Goal: Task Accomplishment & Management: Manage account settings

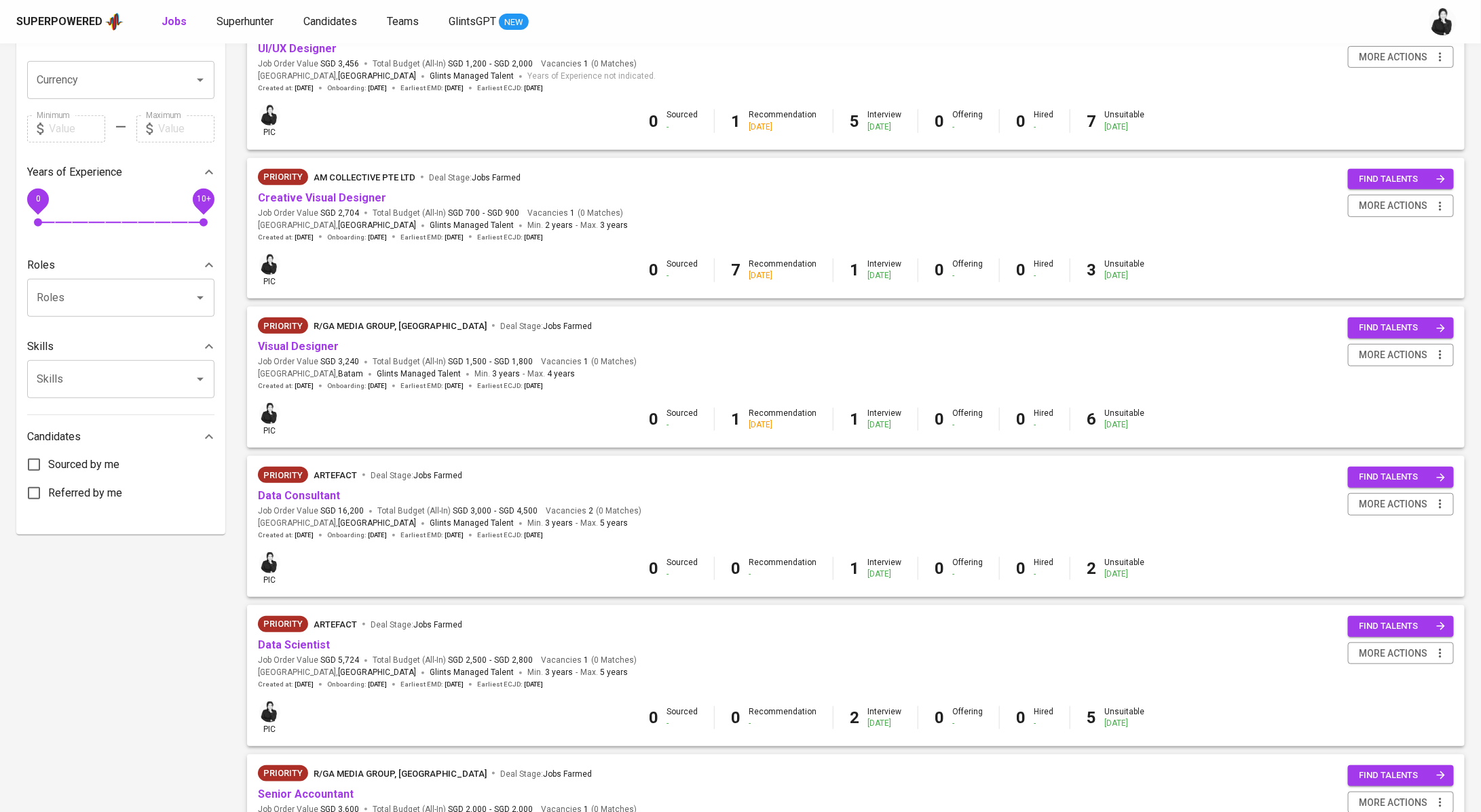
scroll to position [304, 0]
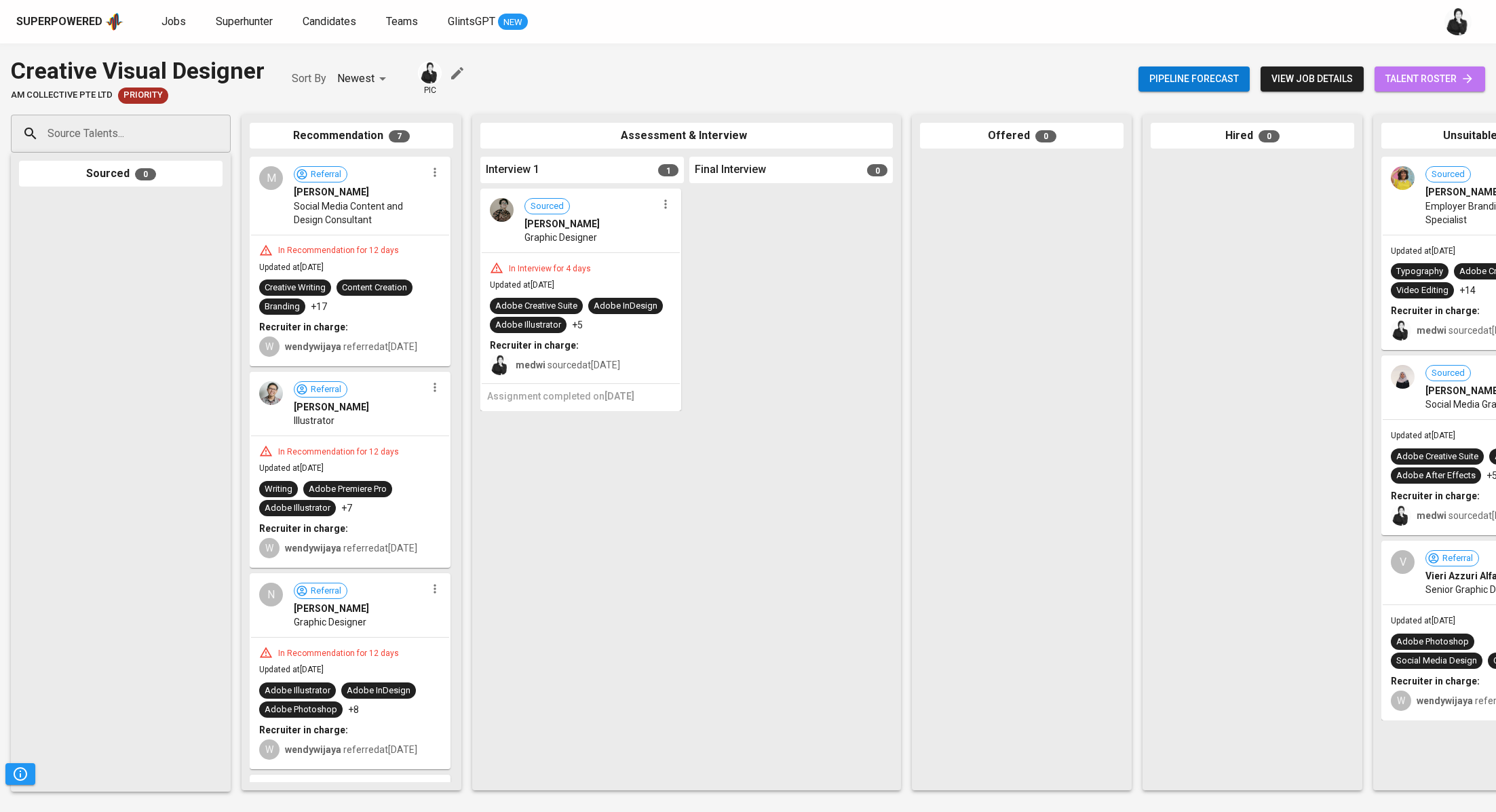
click at [1433, 69] on link "talent roster" at bounding box center [1430, 79] width 111 height 25
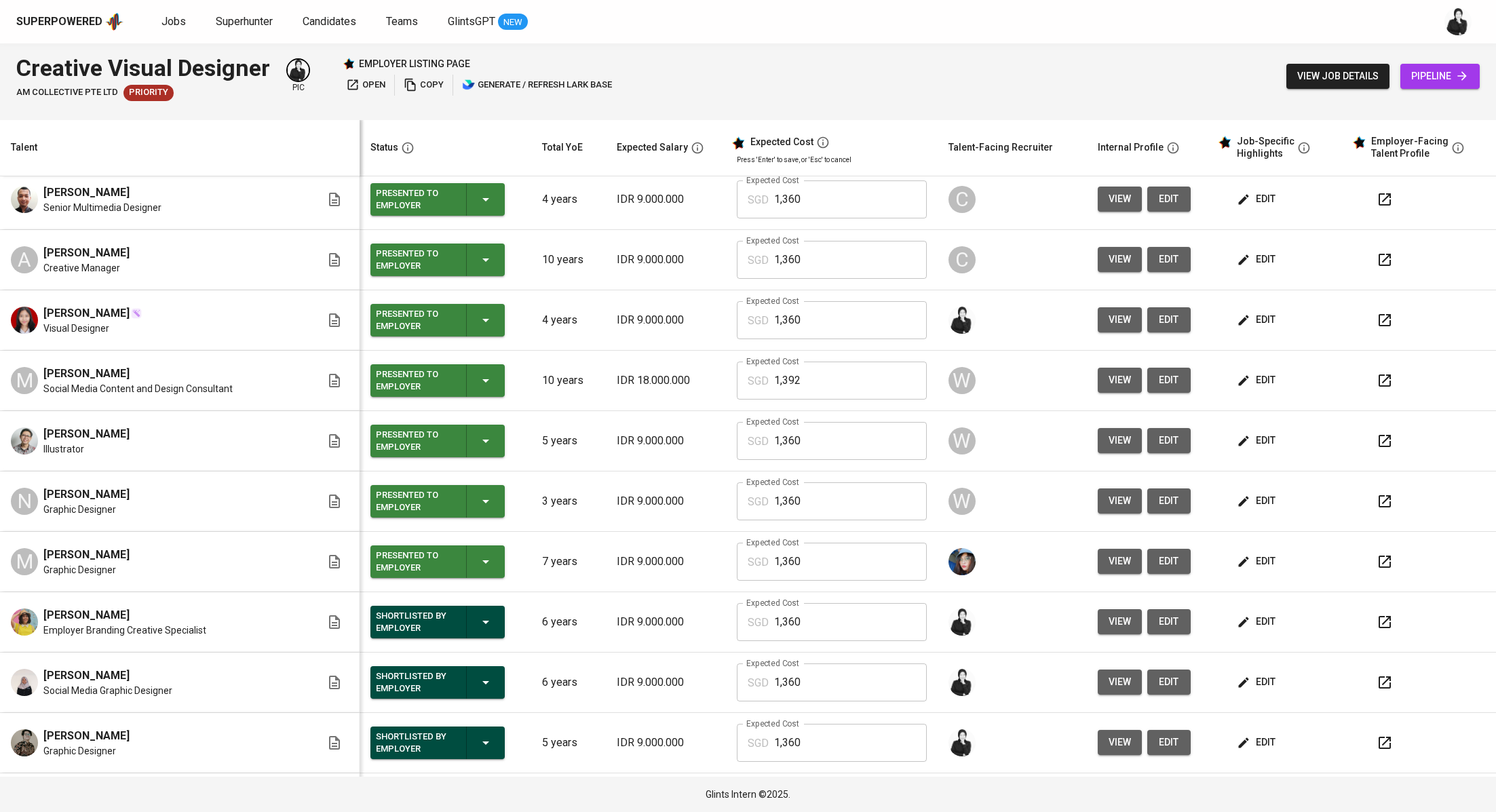
scroll to position [242, 0]
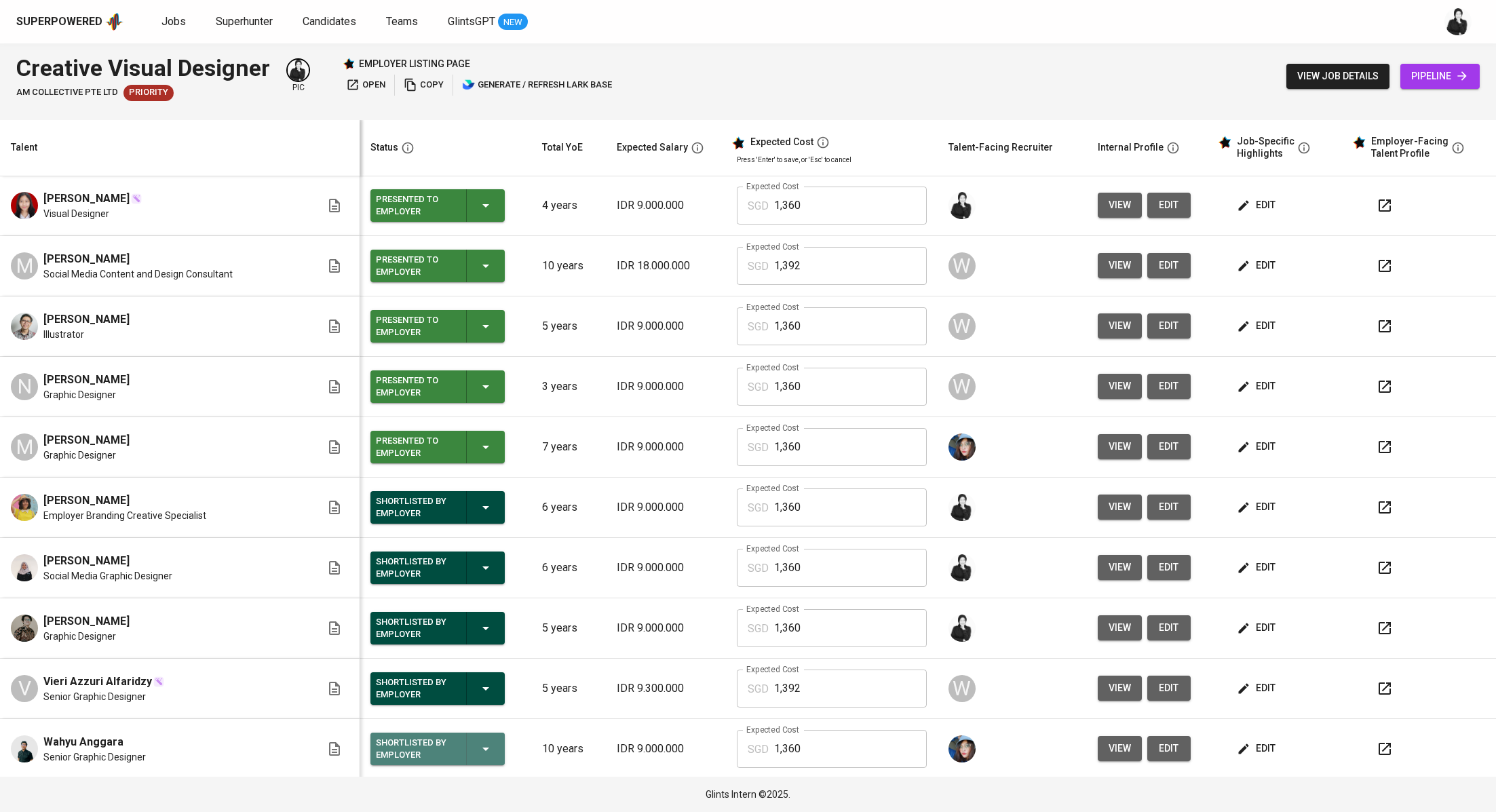
click at [485, 742] on icon "button" at bounding box center [486, 749] width 16 height 16
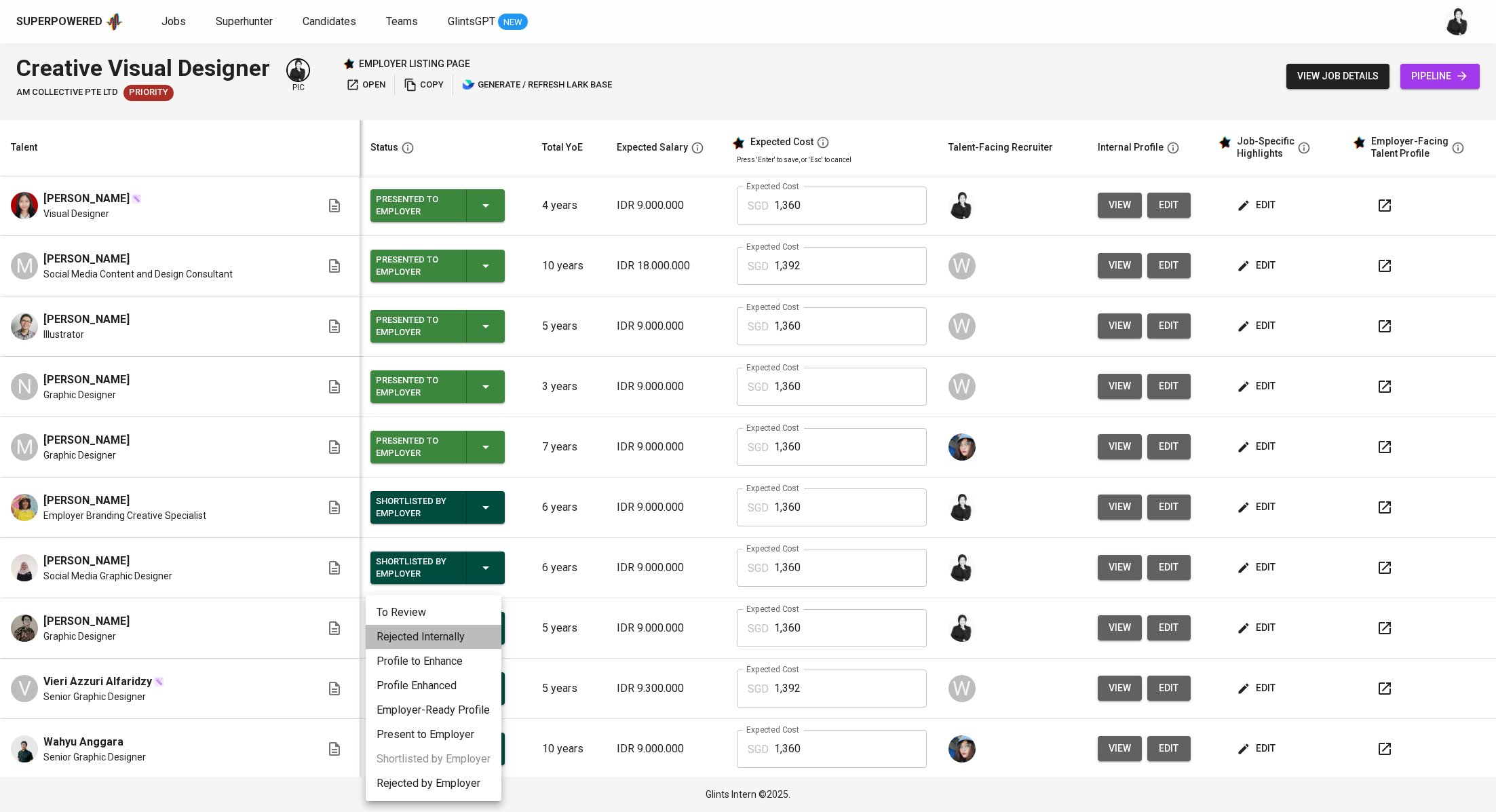
click at [453, 634] on li "Rejected Internally" at bounding box center [433, 637] width 136 height 24
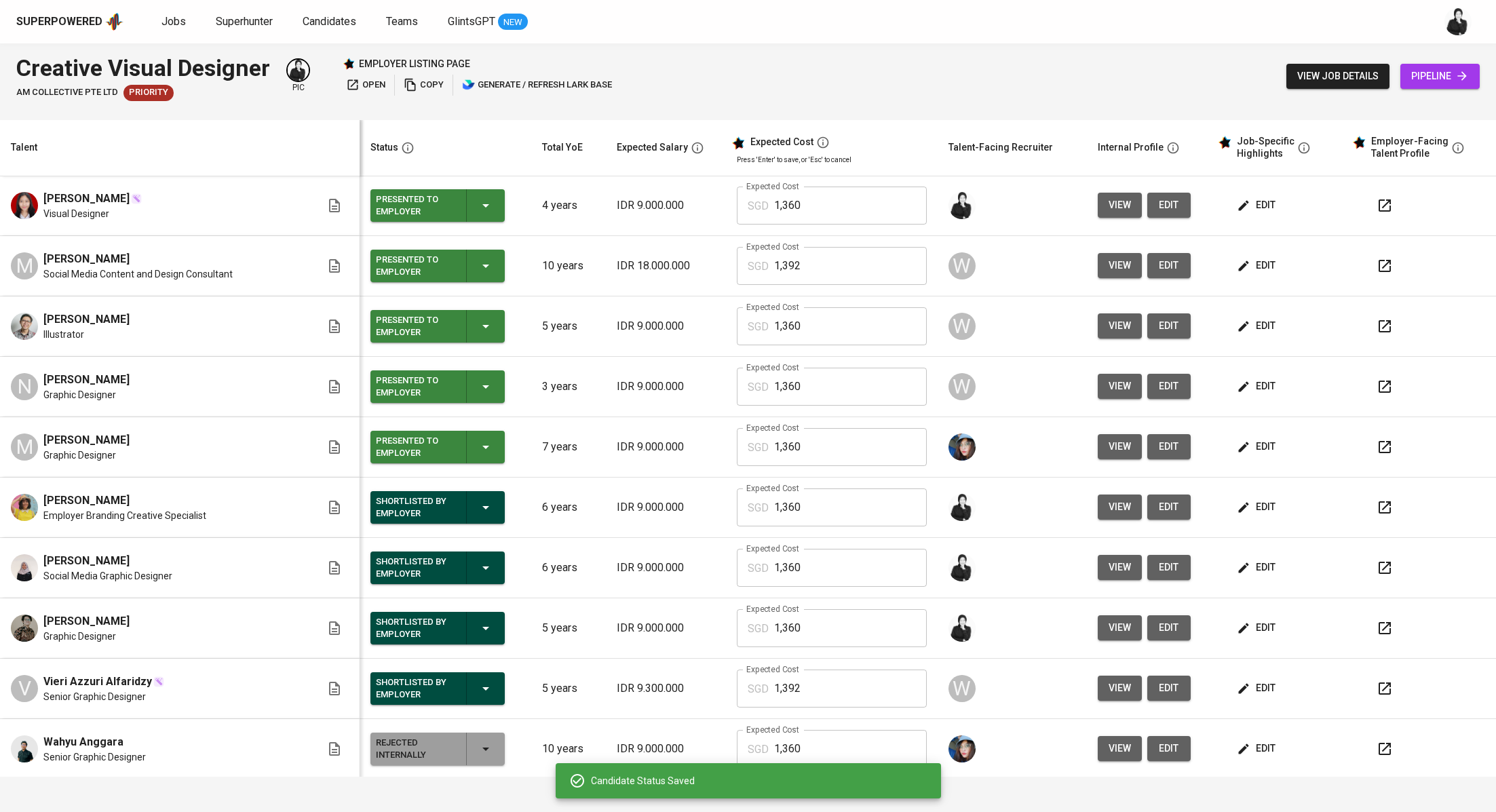
click at [478, 684] on icon "button" at bounding box center [486, 688] width 16 height 16
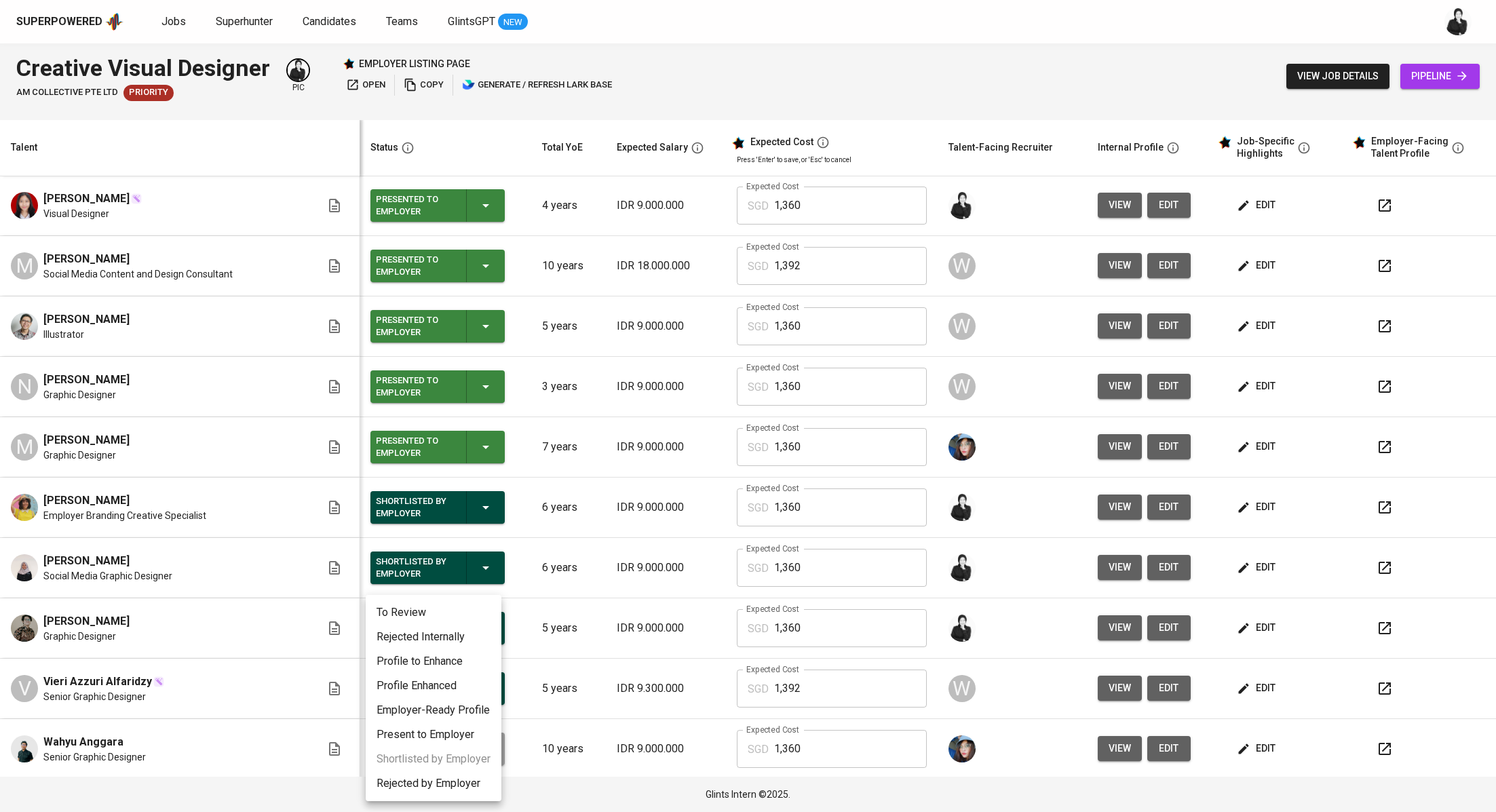
click at [455, 637] on li "Rejected Internally" at bounding box center [433, 637] width 136 height 24
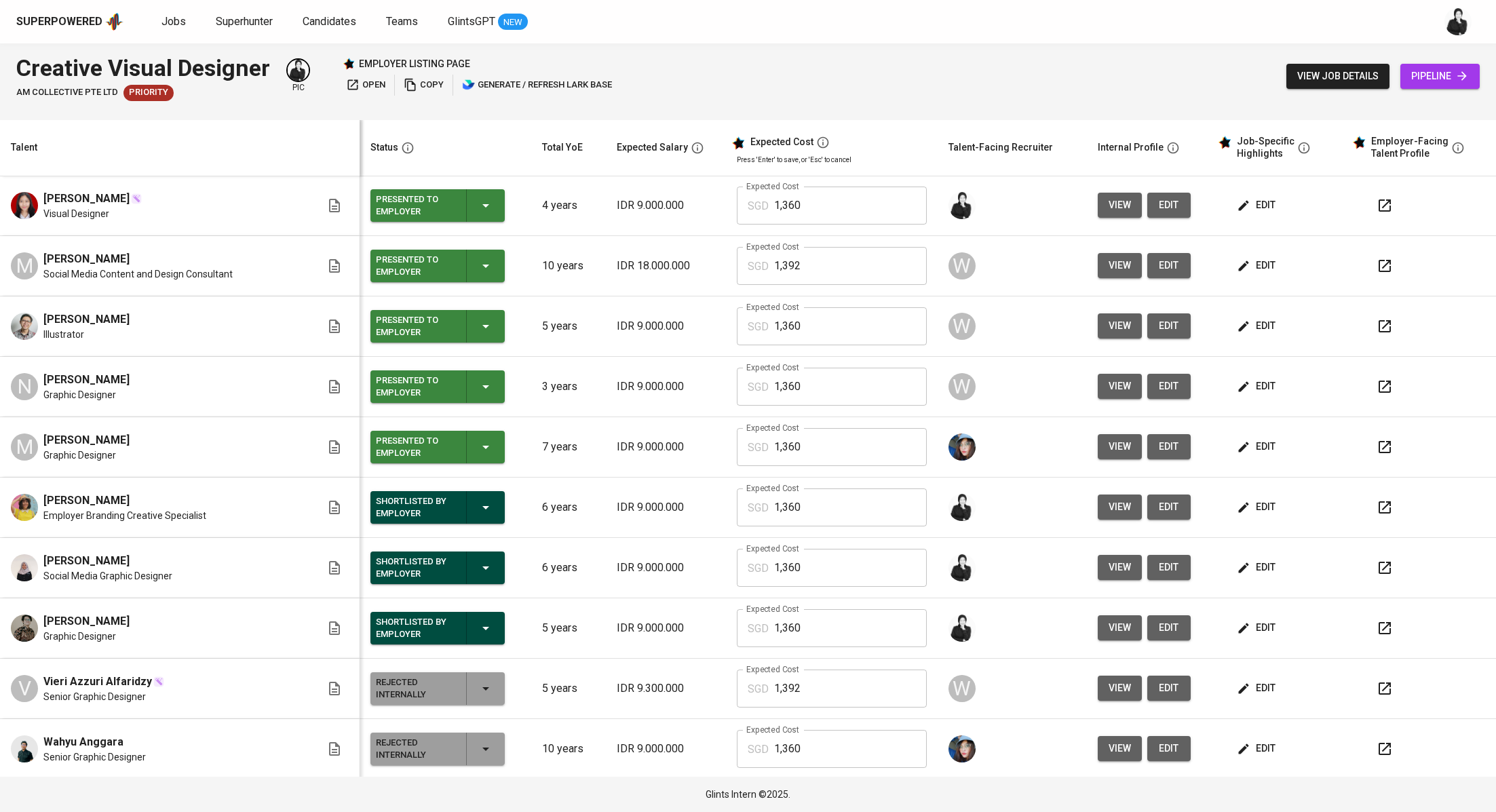
click at [489, 508] on icon "button" at bounding box center [486, 508] width 16 height 16
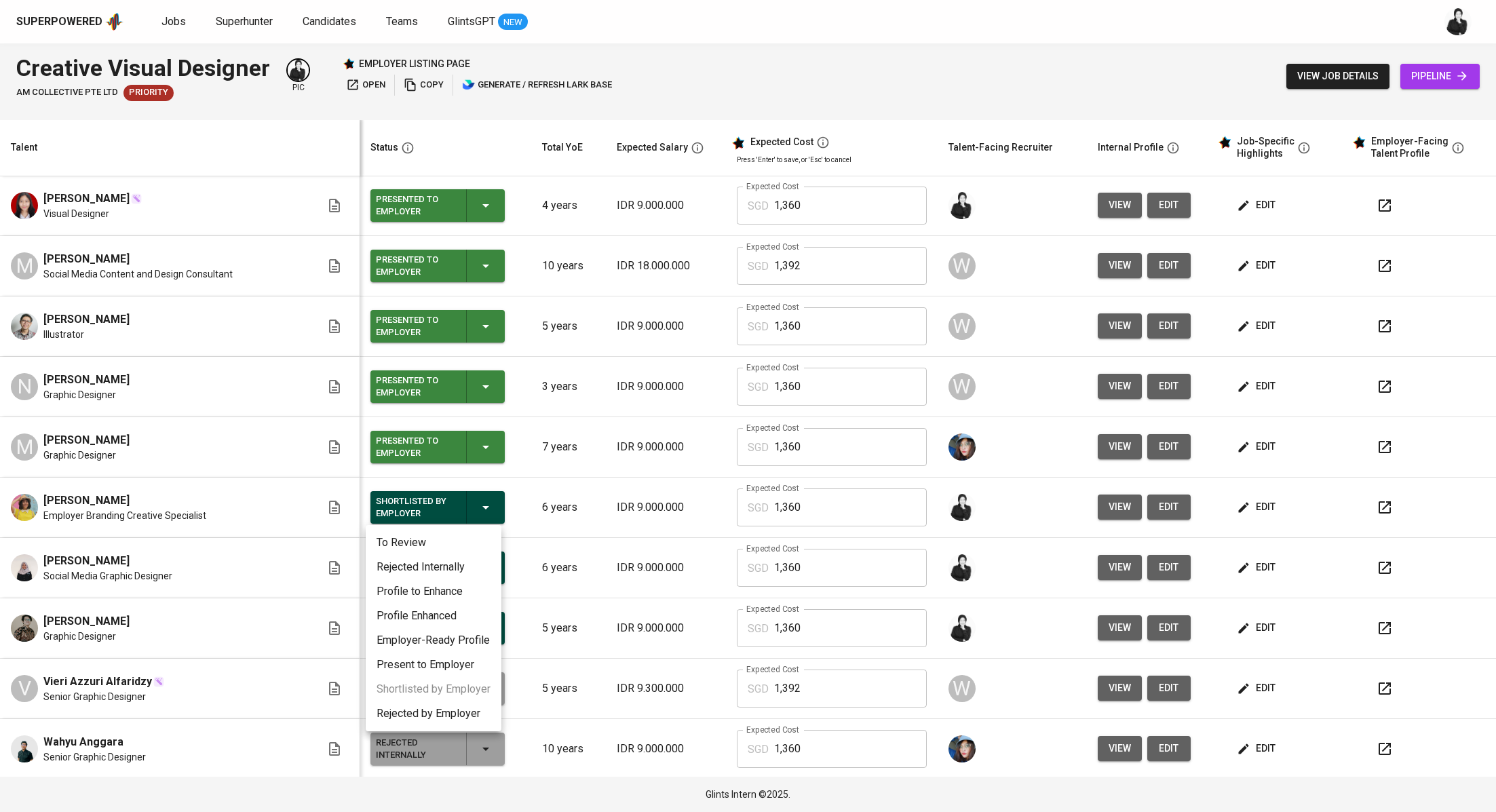
click at [458, 722] on li "Rejected by Employer" at bounding box center [433, 713] width 136 height 24
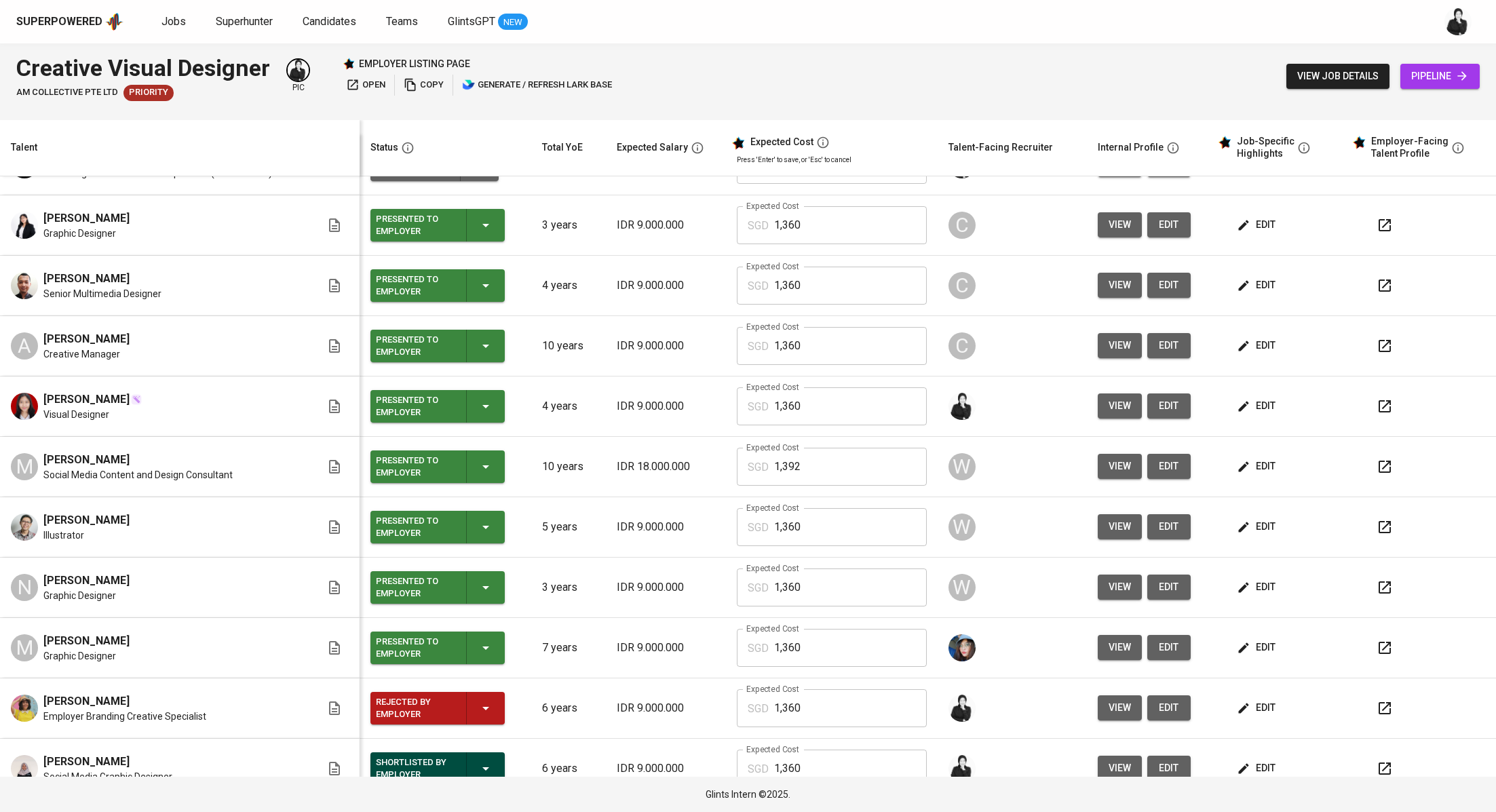
scroll to position [126, 0]
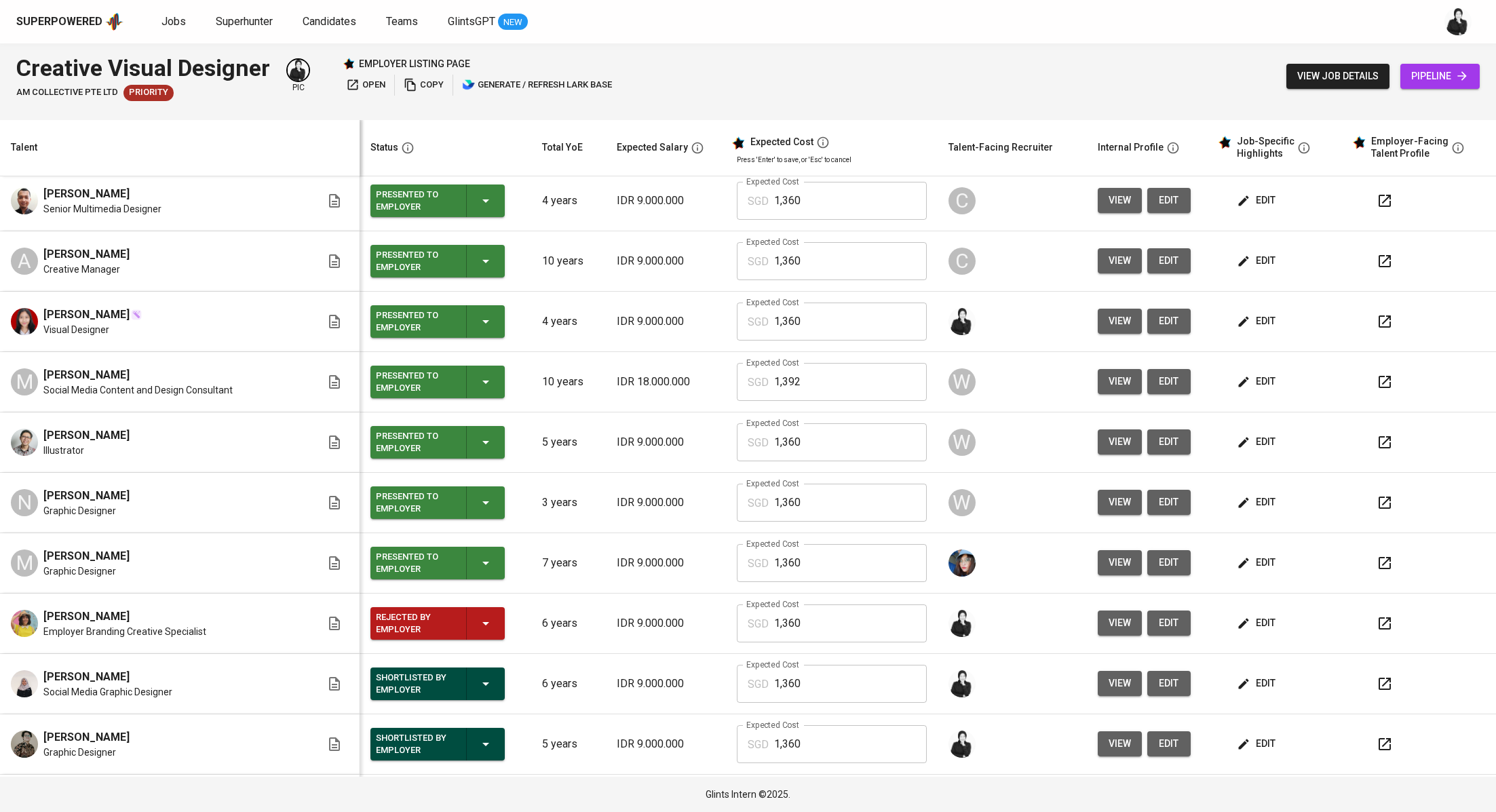
drag, startPoint x: 161, startPoint y: 493, endPoint x: 47, endPoint y: 488, distance: 114.1
click at [47, 491] on div "N Nathania Sarita Graphic Designer" at bounding box center [166, 503] width 310 height 30
copy span "[PERSON_NAME]"
click at [1385, 568] on div at bounding box center [1427, 563] width 116 height 32
click at [1377, 564] on icon "button" at bounding box center [1385, 563] width 16 height 16
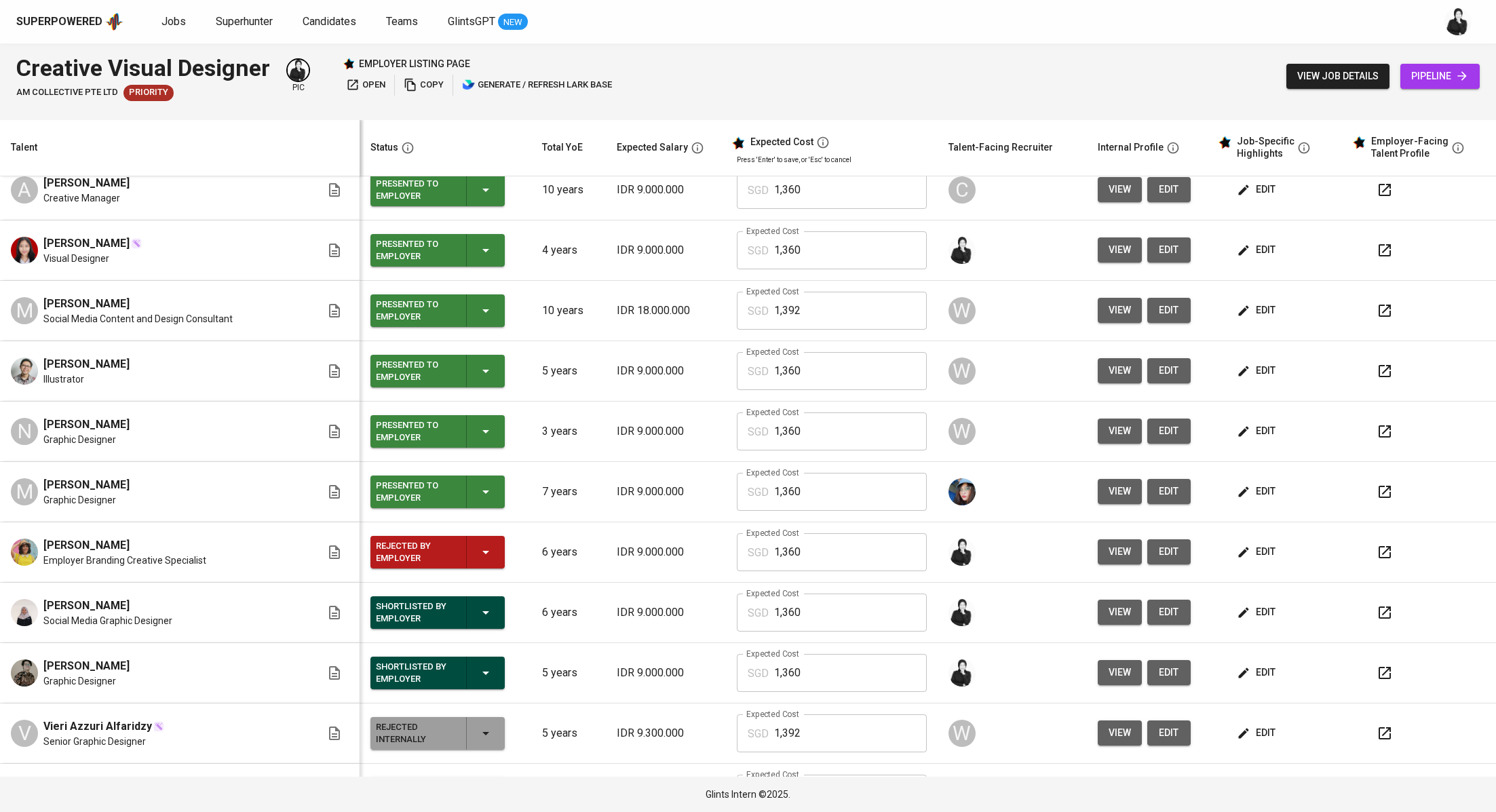
scroll to position [242, 0]
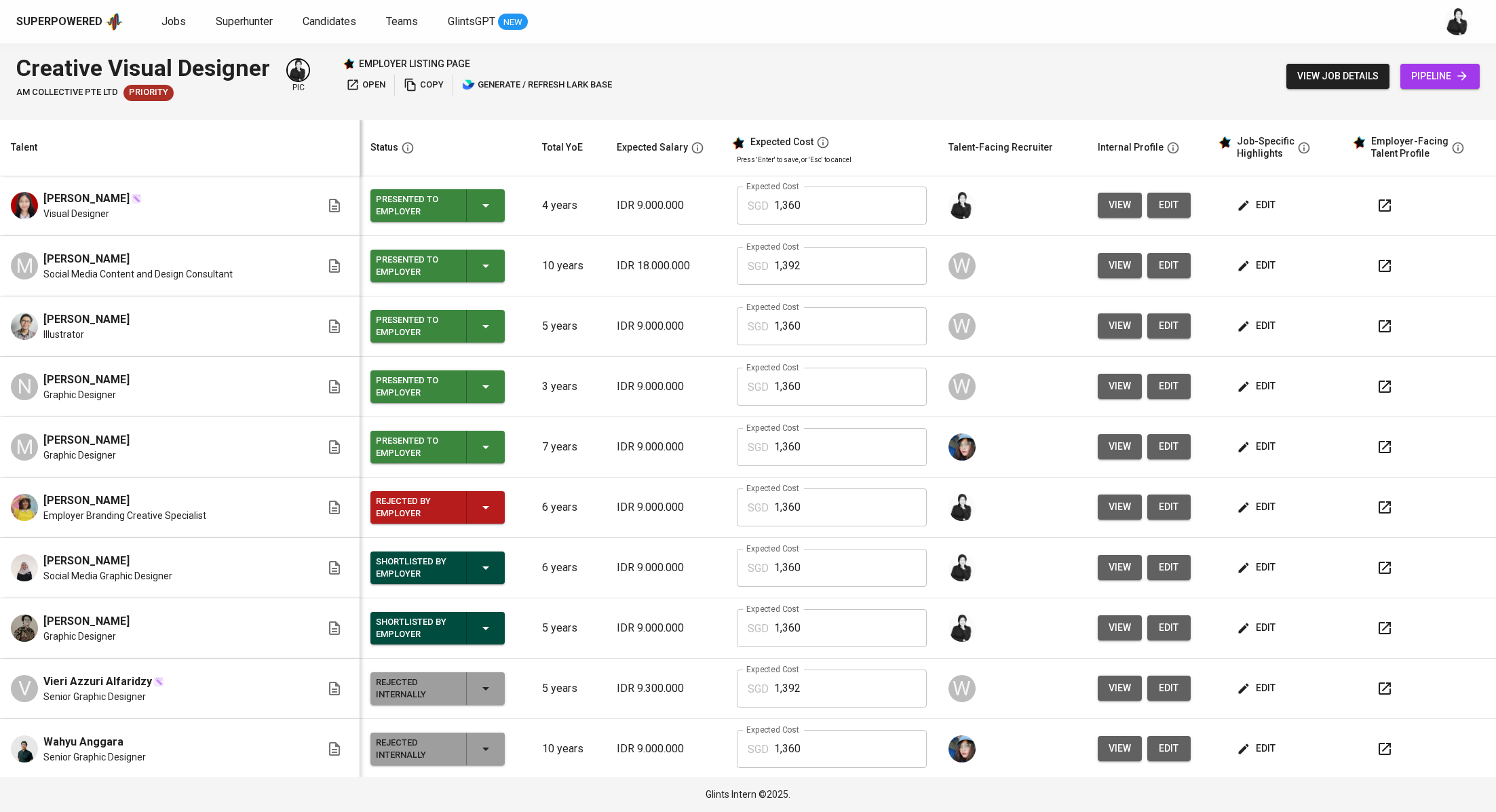
click at [478, 504] on icon "button" at bounding box center [486, 508] width 16 height 16
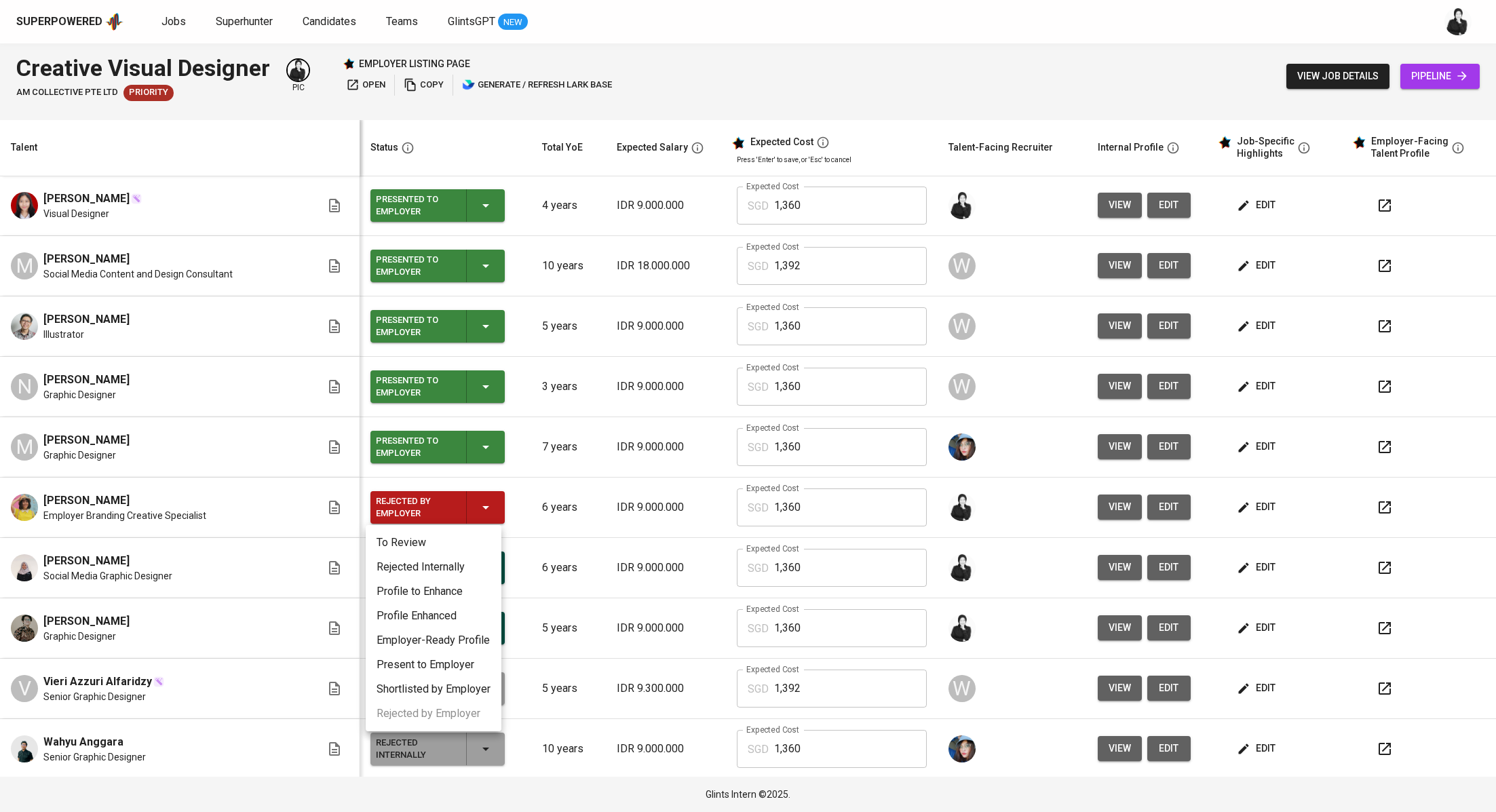
click at [461, 573] on li "Rejected Internally" at bounding box center [433, 567] width 136 height 24
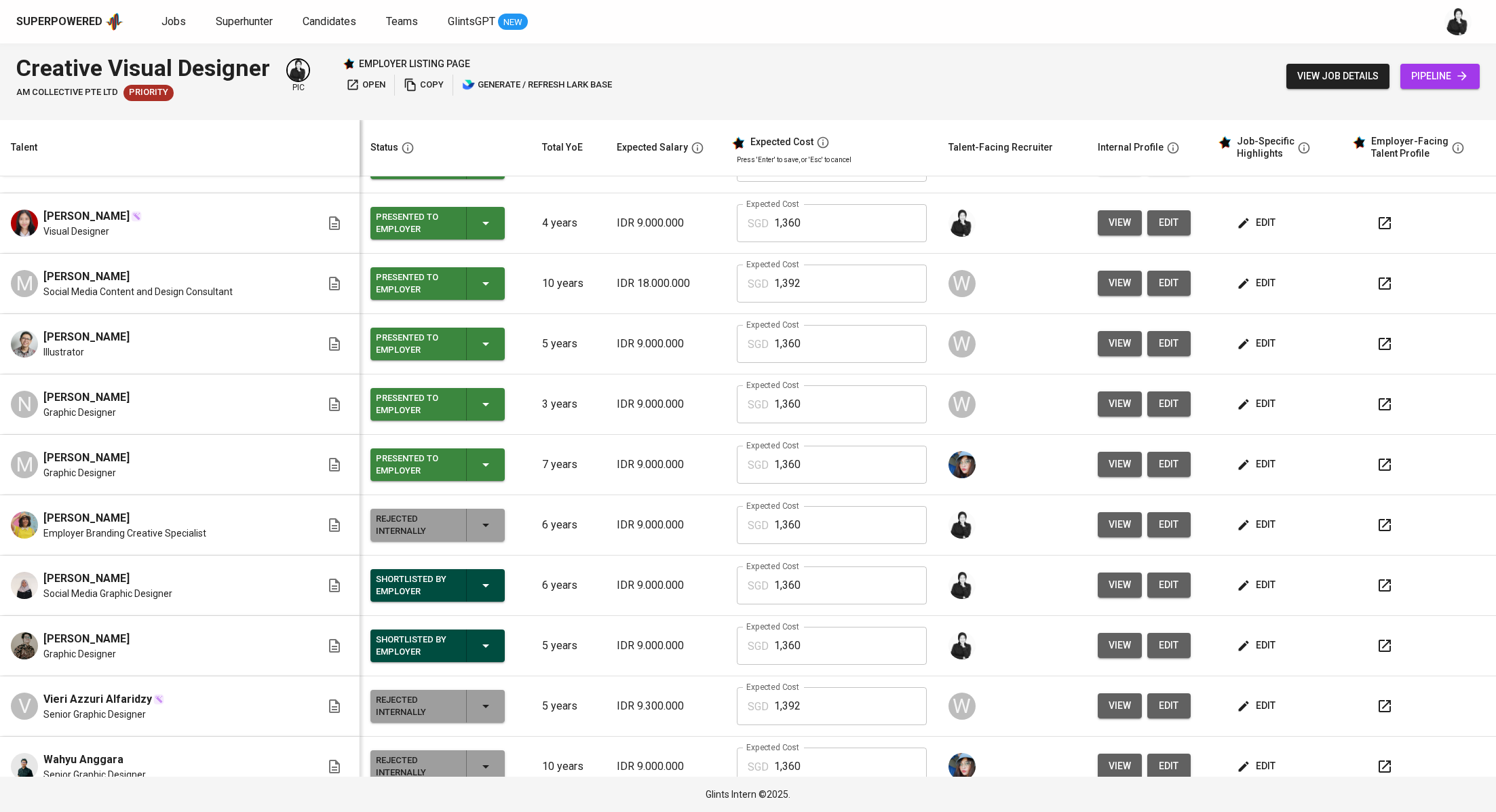
scroll to position [16, 0]
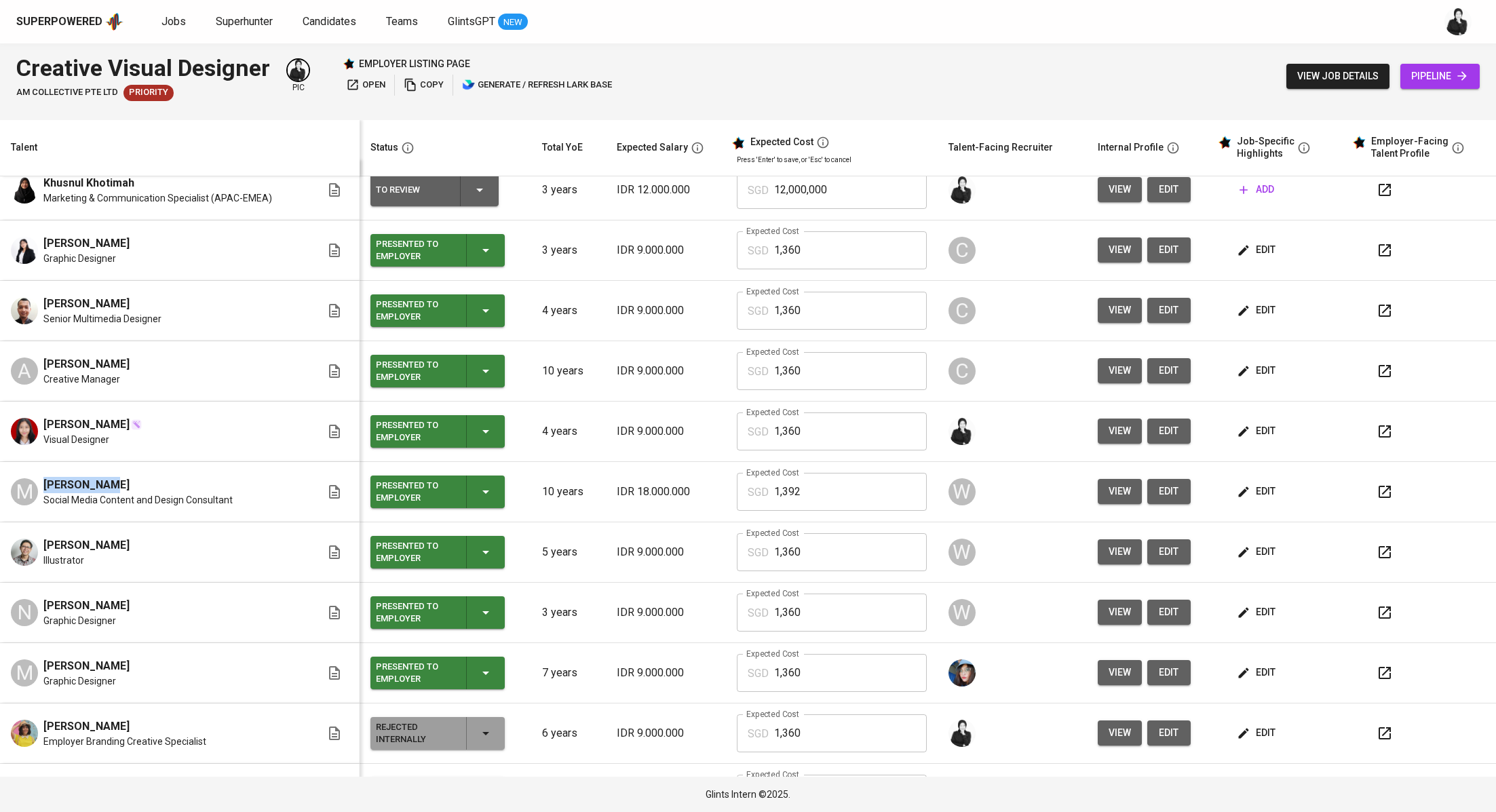
drag, startPoint x: 98, startPoint y: 483, endPoint x: 30, endPoint y: 478, distance: 68.2
click at [30, 478] on div "M Mario Purba Social Media Content and Design Consultant" at bounding box center [166, 491] width 310 height 30
copy span "[PERSON_NAME]"
drag, startPoint x: 147, startPoint y: 361, endPoint x: 43, endPoint y: 357, distance: 104.1
click at [38, 359] on div "A Artdo Mahardhika Creative Manager" at bounding box center [166, 371] width 310 height 30
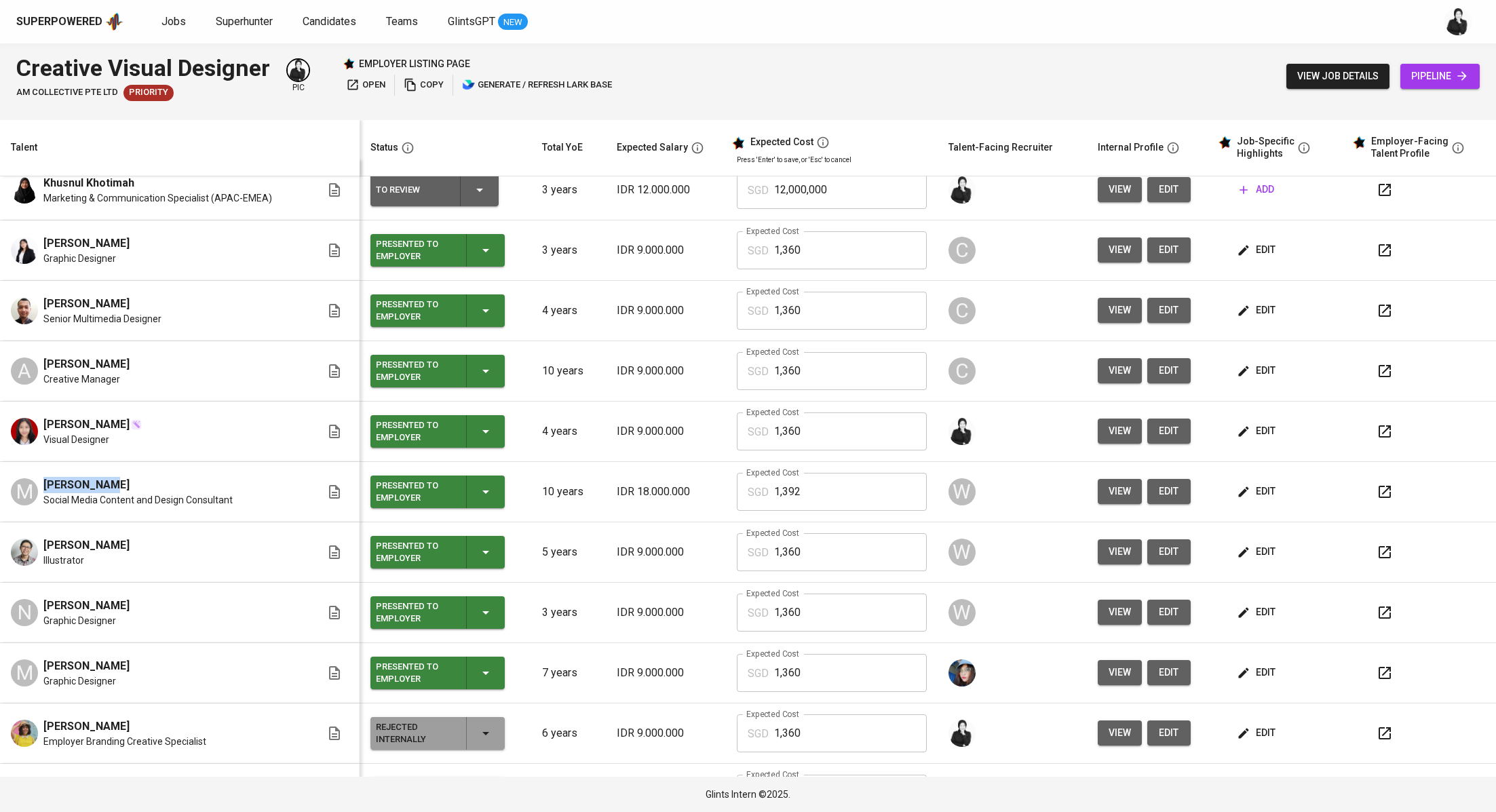
copy span "[PERSON_NAME]"
drag, startPoint x: 192, startPoint y: 300, endPoint x: 32, endPoint y: 307, distance: 160.2
click at [32, 307] on div "Muhammad Akbar Rizaldi Senior Multimedia Designer" at bounding box center [166, 310] width 310 height 30
copy span "[PERSON_NAME]"
drag, startPoint x: 150, startPoint y: 232, endPoint x: 42, endPoint y: 234, distance: 108.0
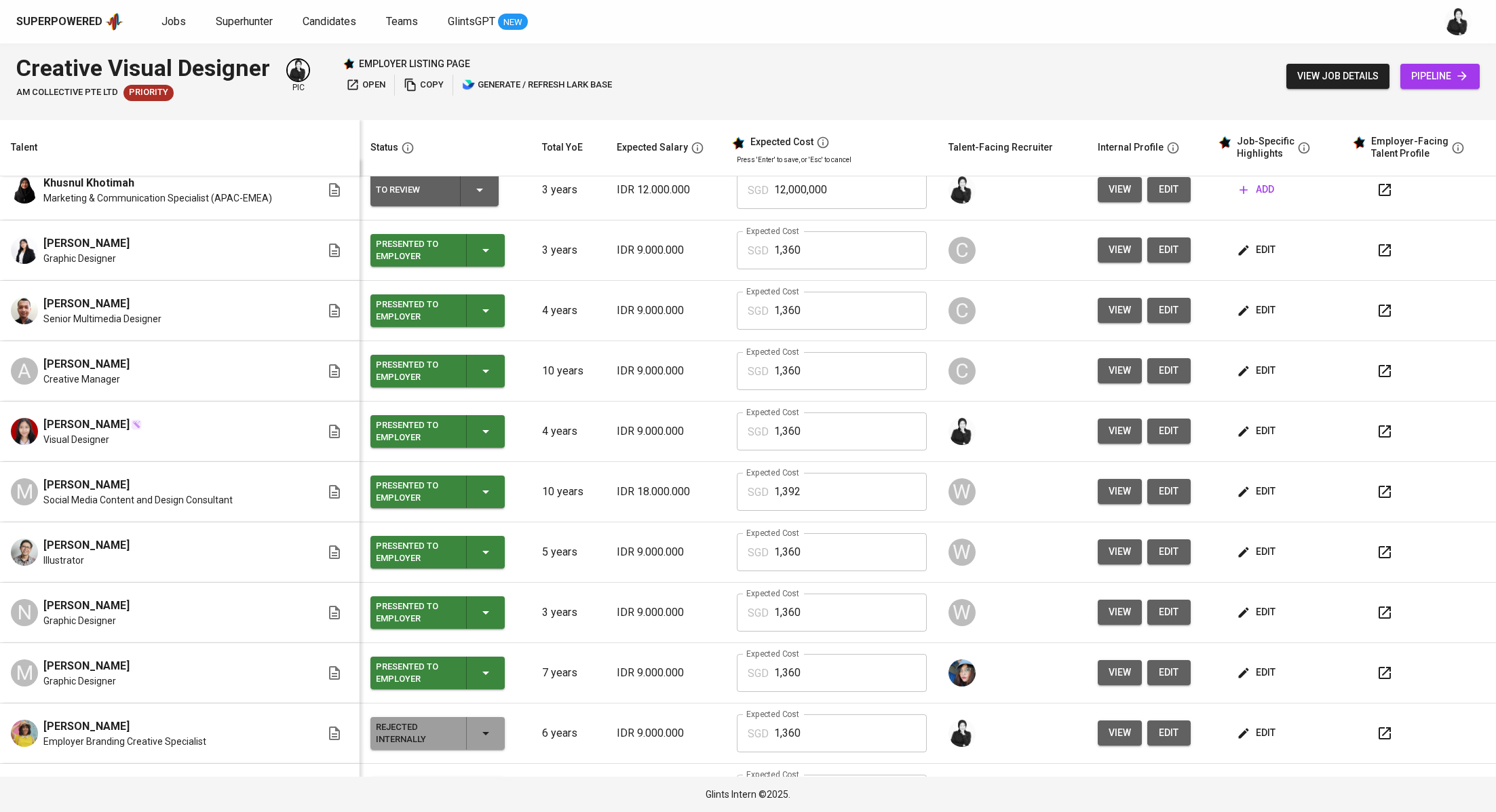
click at [41, 234] on td "Zamilah Sukandawati Graphic Designer" at bounding box center [180, 251] width 360 height 60
drag, startPoint x: 41, startPoint y: 239, endPoint x: 164, endPoint y: 244, distance: 123.1
click at [164, 244] on div "Zamilah Sukandawati Graphic Designer" at bounding box center [166, 250] width 310 height 30
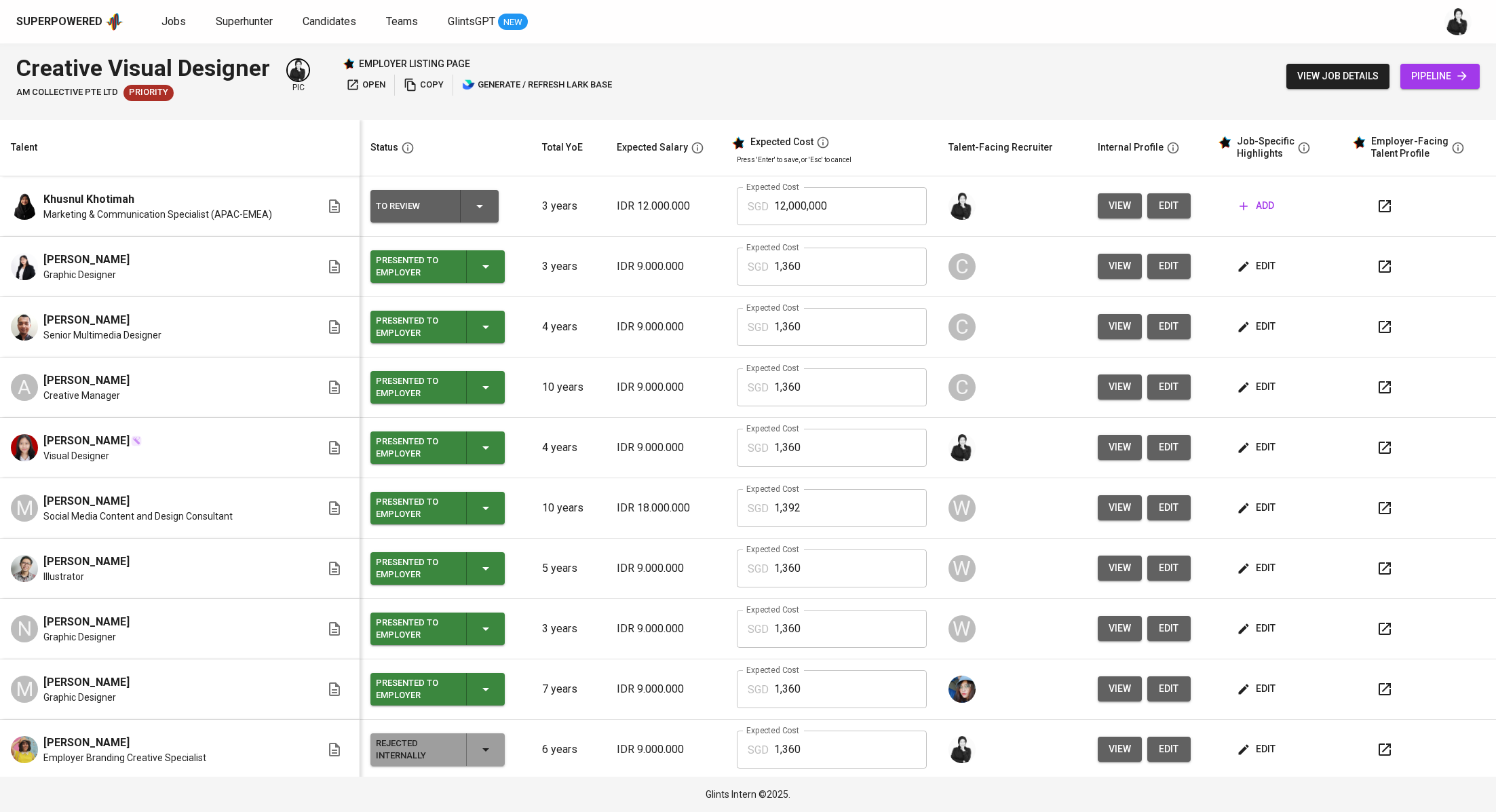
copy span "[PERSON_NAME]"
click at [473, 209] on icon "button" at bounding box center [480, 206] width 16 height 16
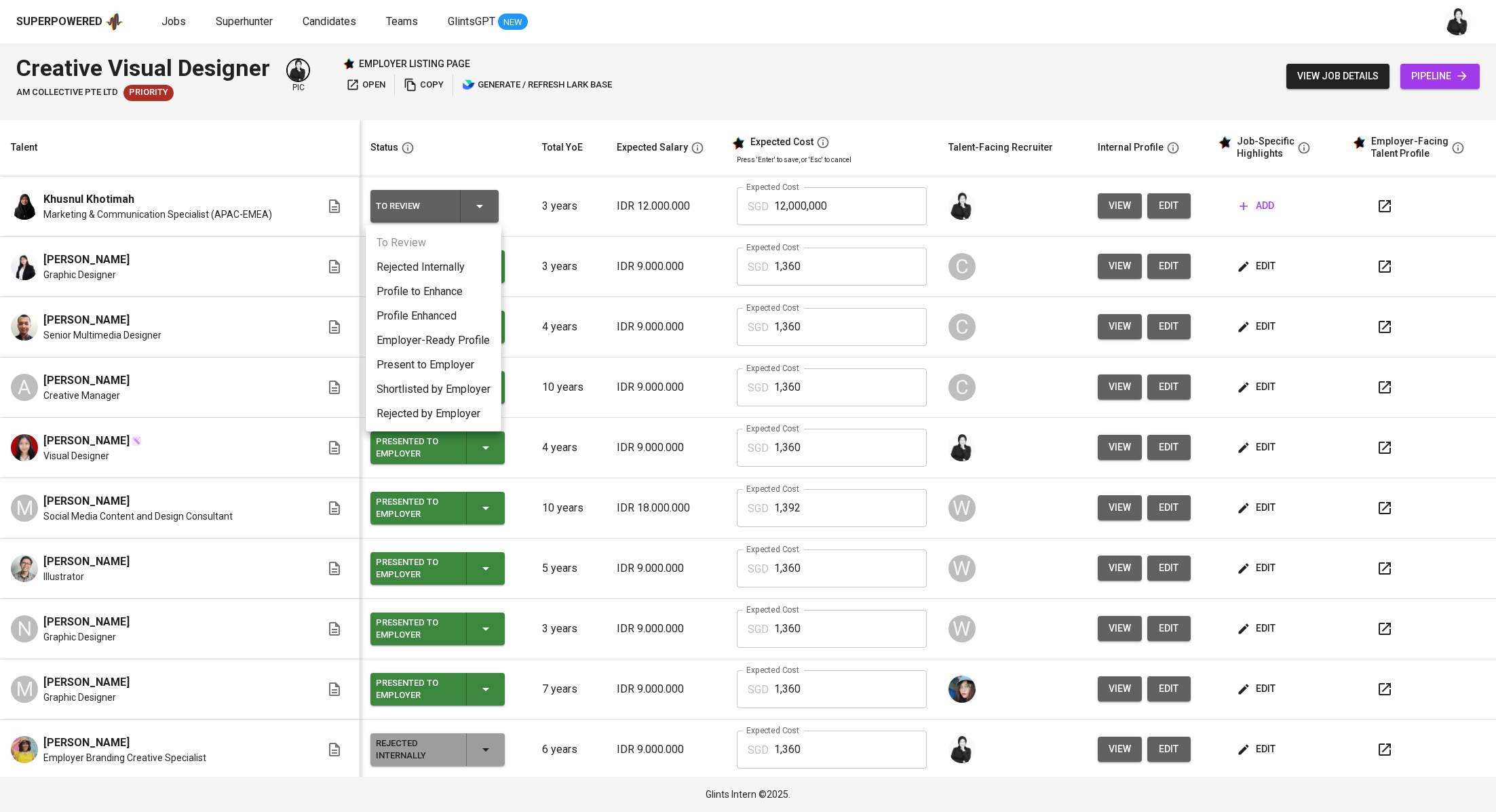
click at [470, 260] on li "Rejected Internally" at bounding box center [433, 267] width 136 height 24
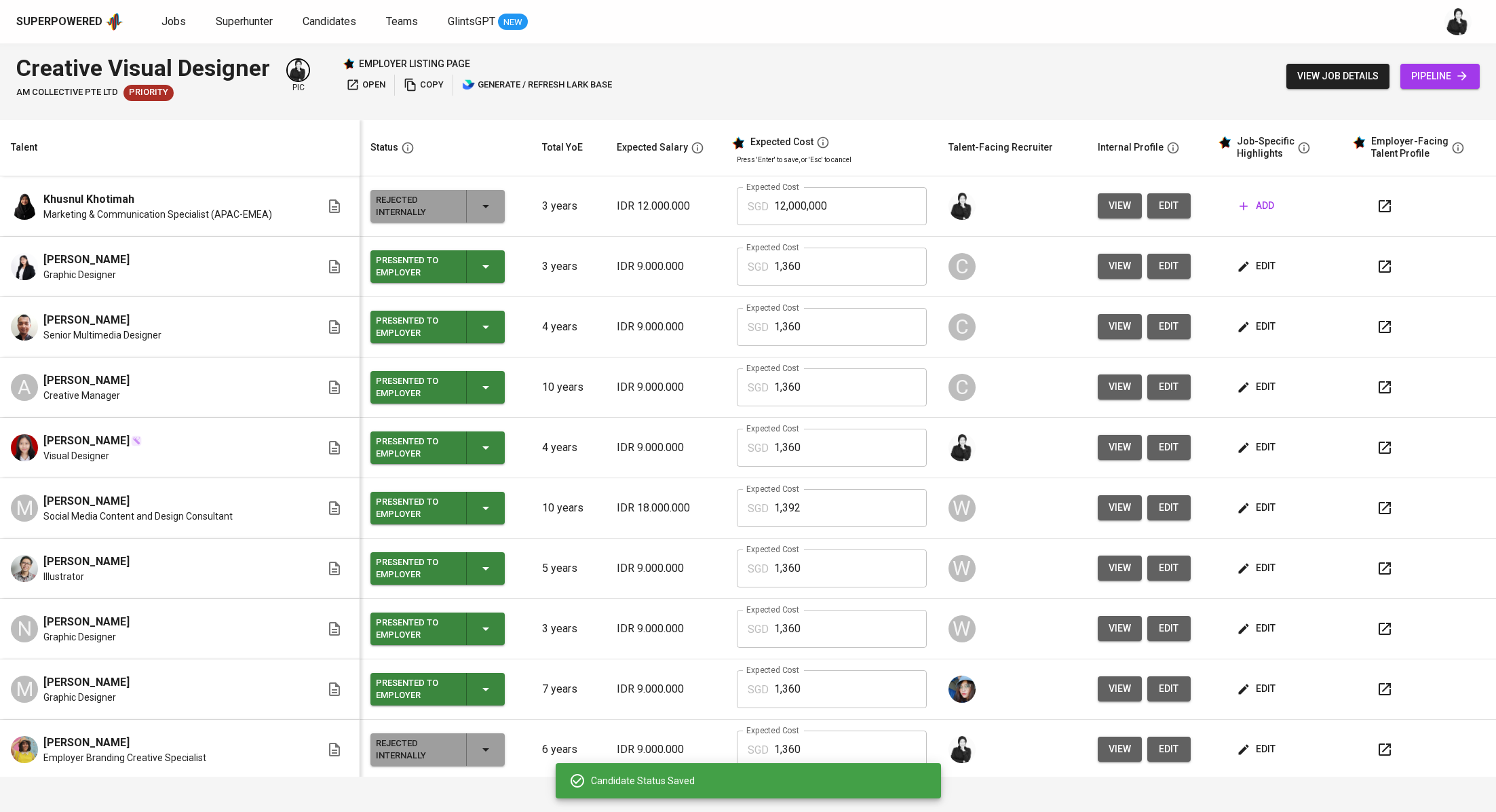
copy span "[PERSON_NAME]"
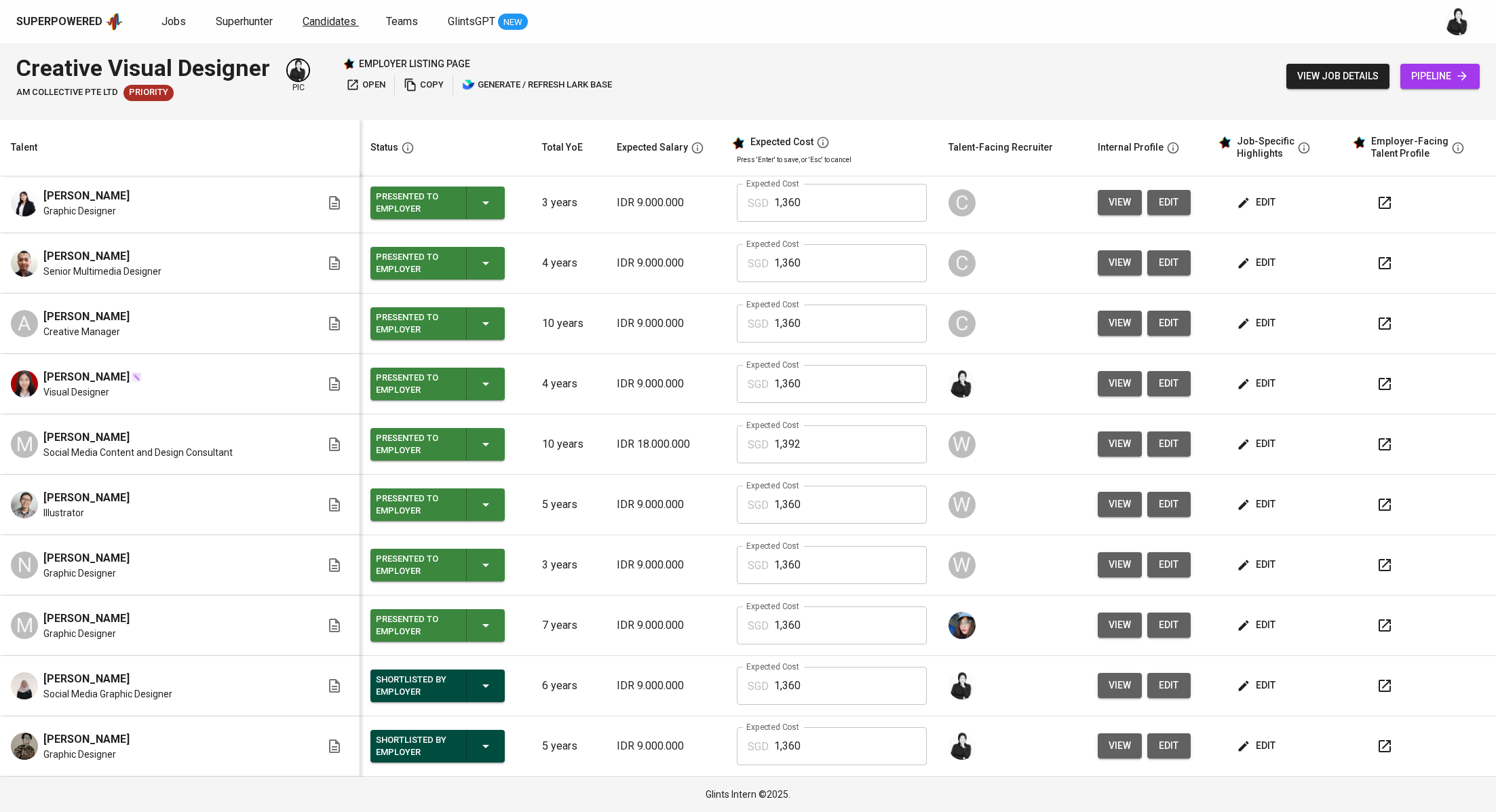
scroll to position [4, 0]
